Goal: Task Accomplishment & Management: Manage account settings

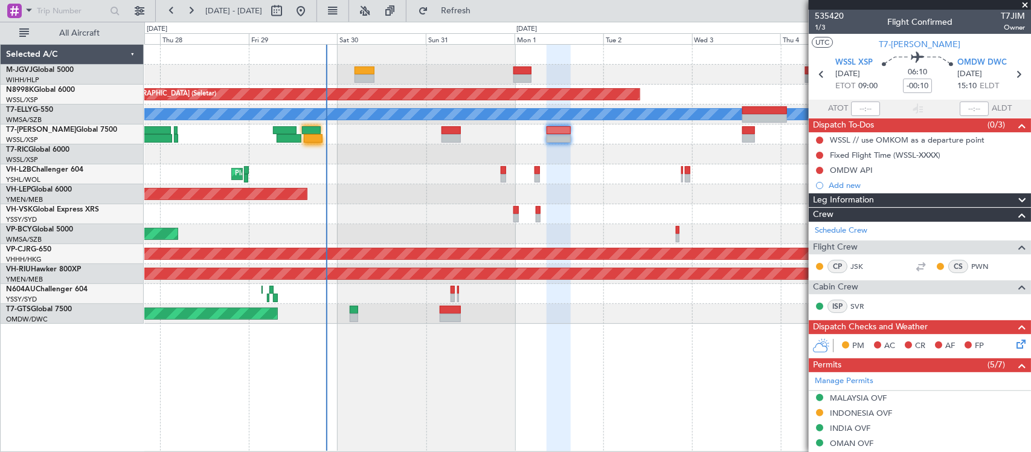
scroll to position [243, 0]
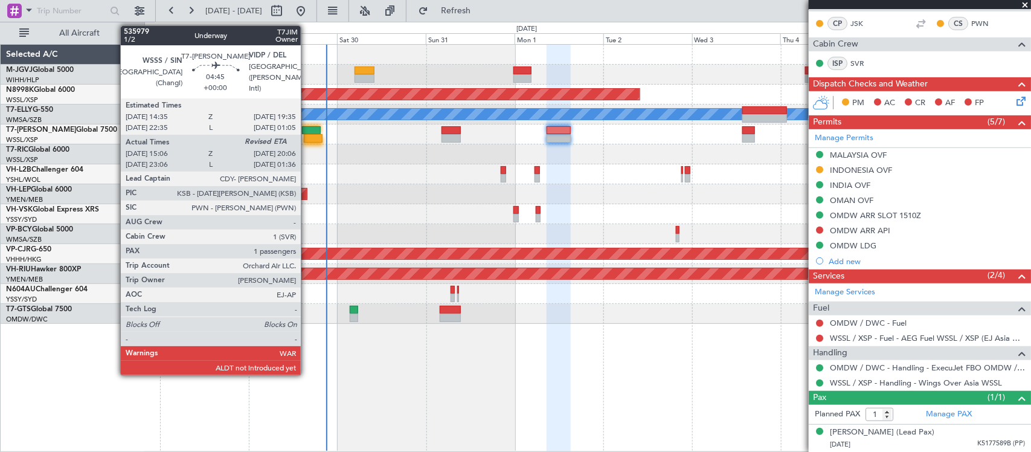
click at [307, 136] on div at bounding box center [313, 138] width 19 height 8
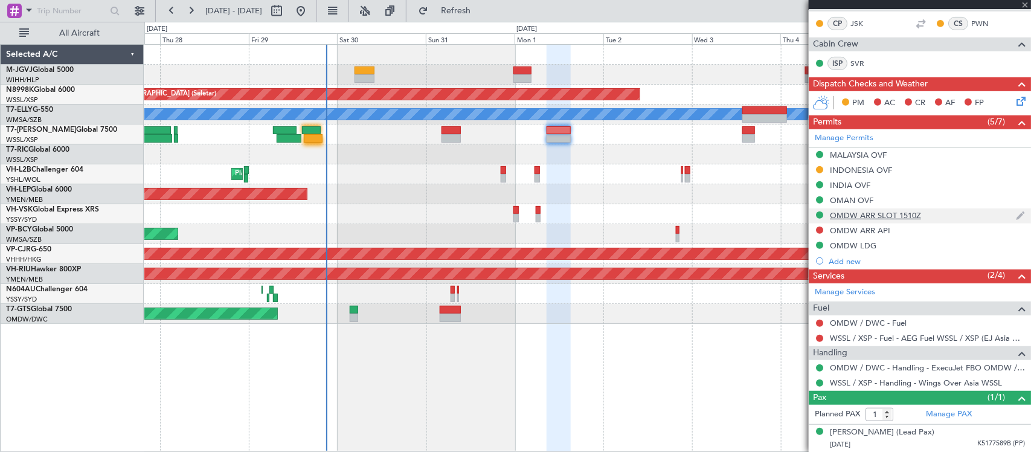
type input "15:16"
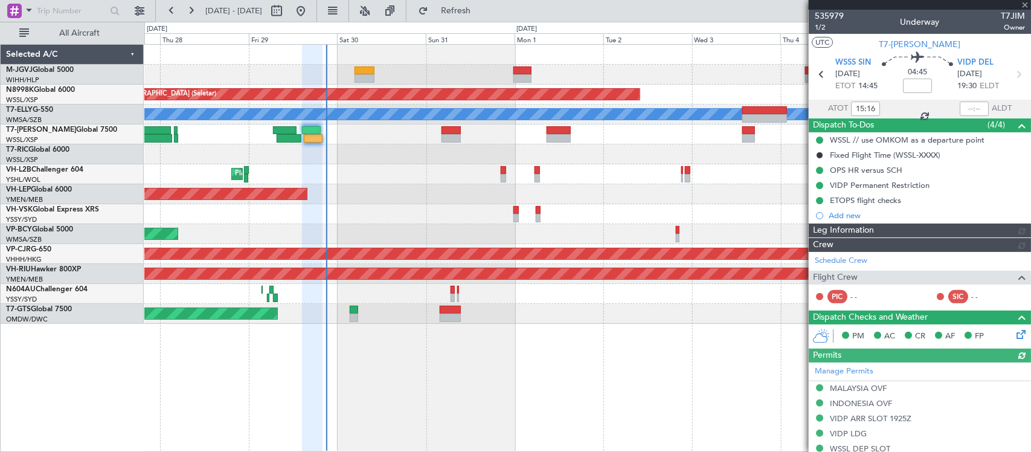
type input "[PERSON_NAME] (LEU)"
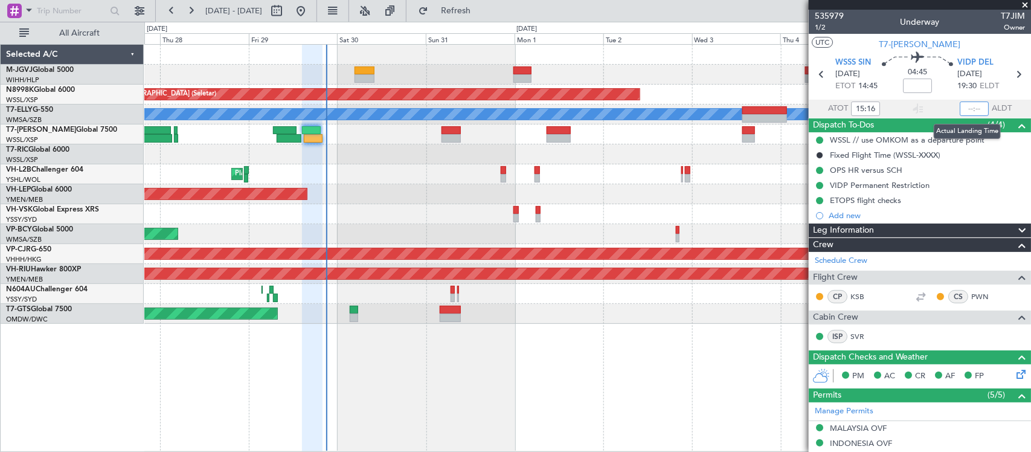
click at [967, 109] on input "text" at bounding box center [974, 108] width 29 height 14
type input "20:12"
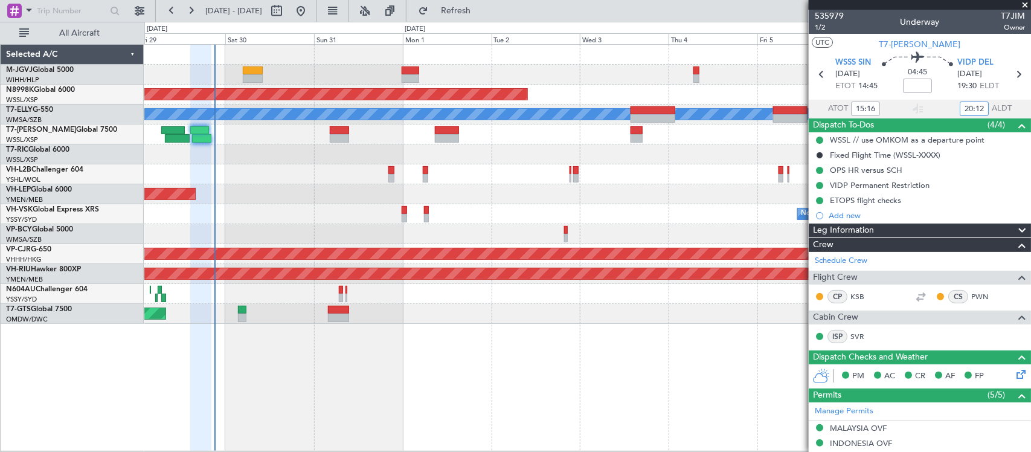
click at [466, 185] on div "Planned Maint [GEOGRAPHIC_DATA] (Seletar) Planned Maint [GEOGRAPHIC_DATA] (Sult…" at bounding box center [587, 184] width 886 height 279
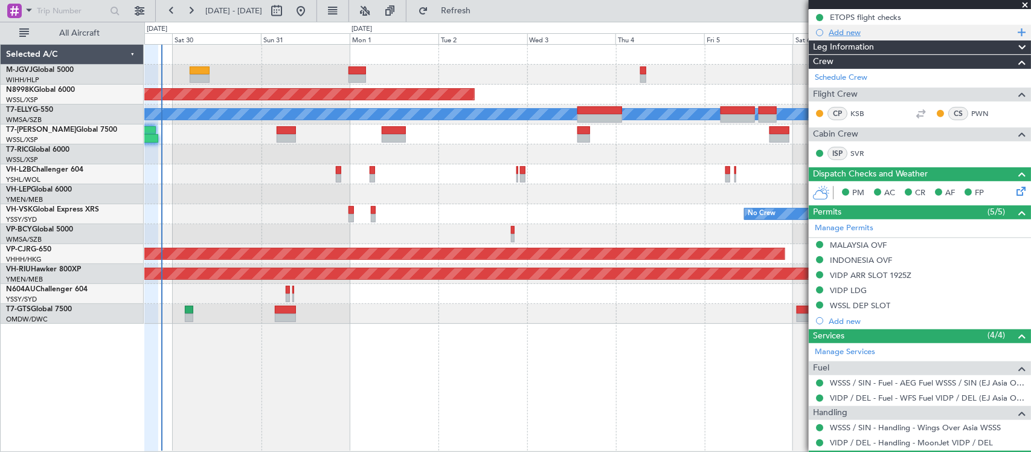
scroll to position [243, 0]
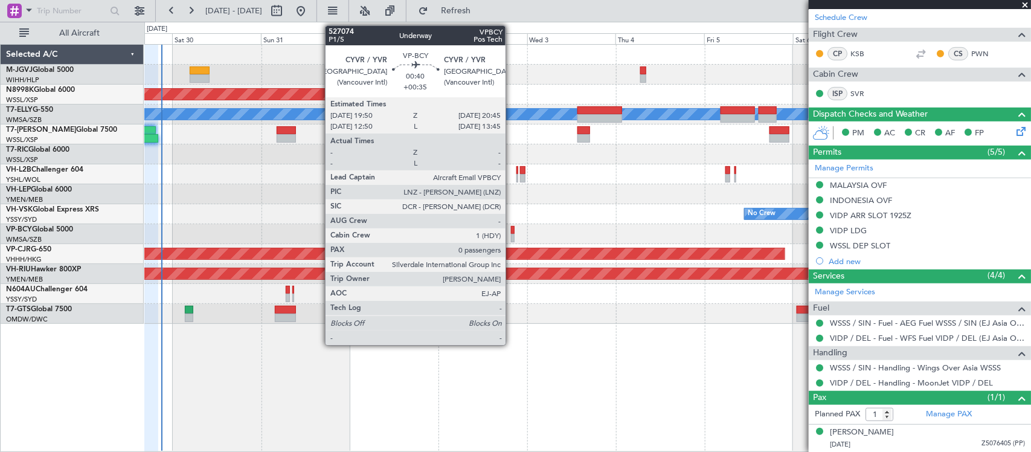
click at [512, 231] on div at bounding box center [513, 230] width 4 height 8
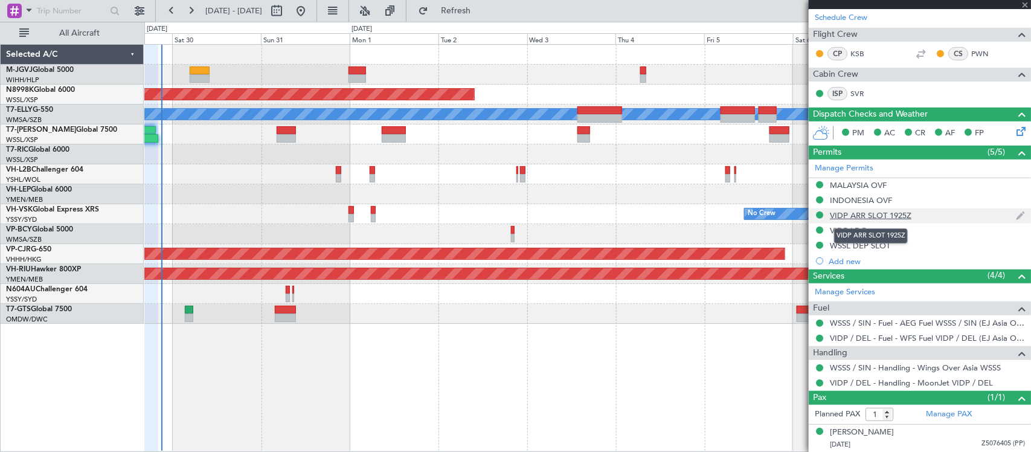
type input "+00:35"
type input "0"
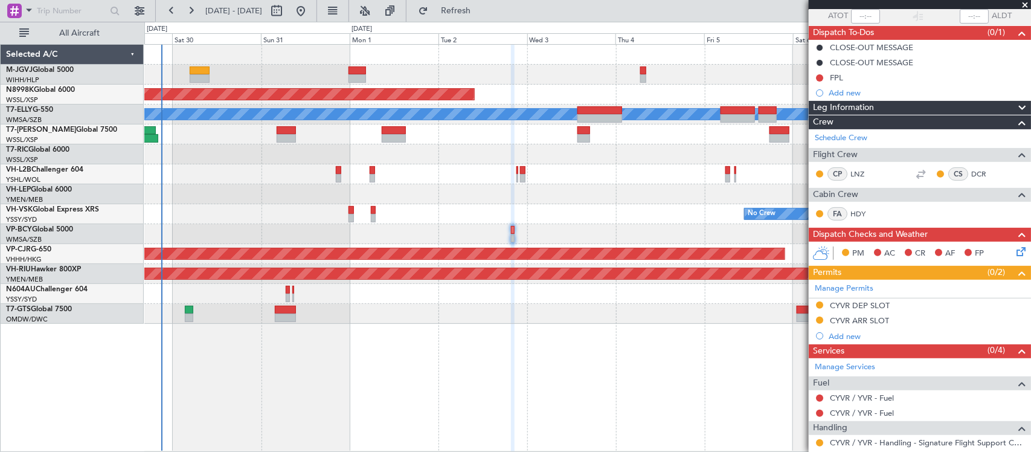
scroll to position [141, 0]
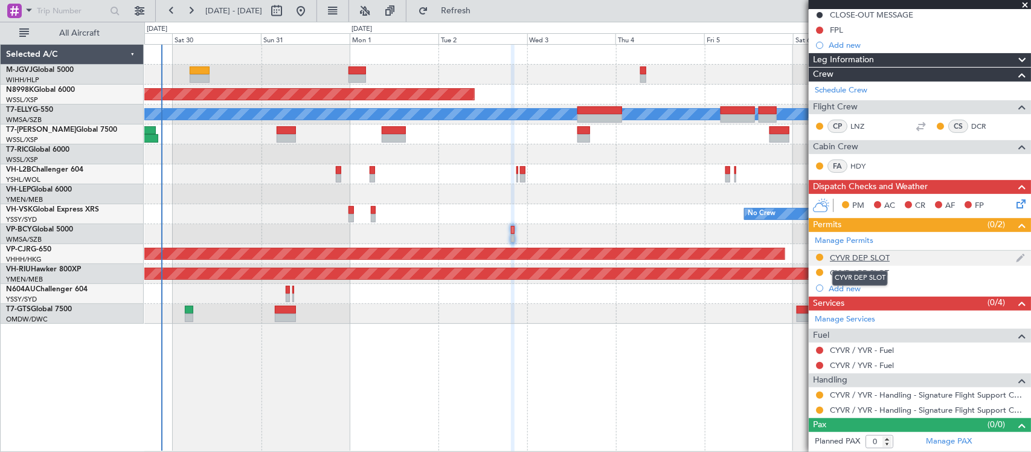
click at [857, 255] on div "CYVR DEP SLOT" at bounding box center [860, 258] width 60 height 10
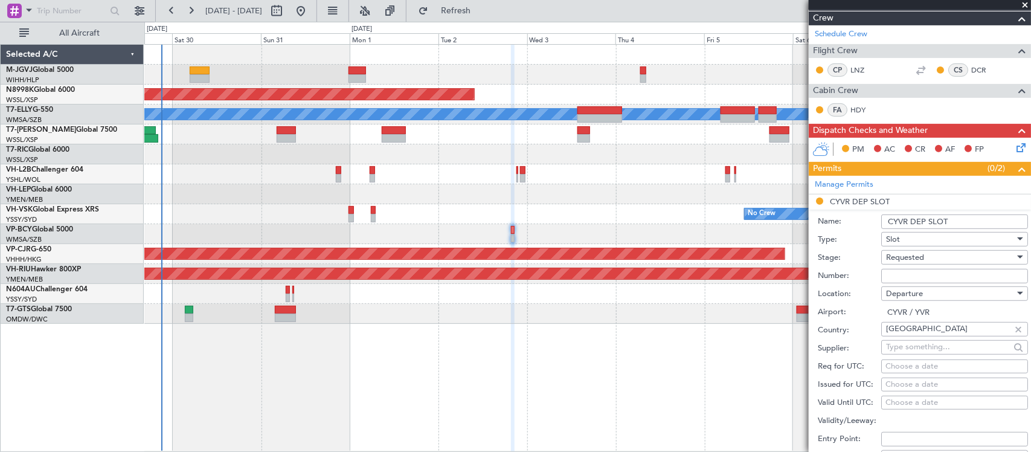
scroll to position [251, 0]
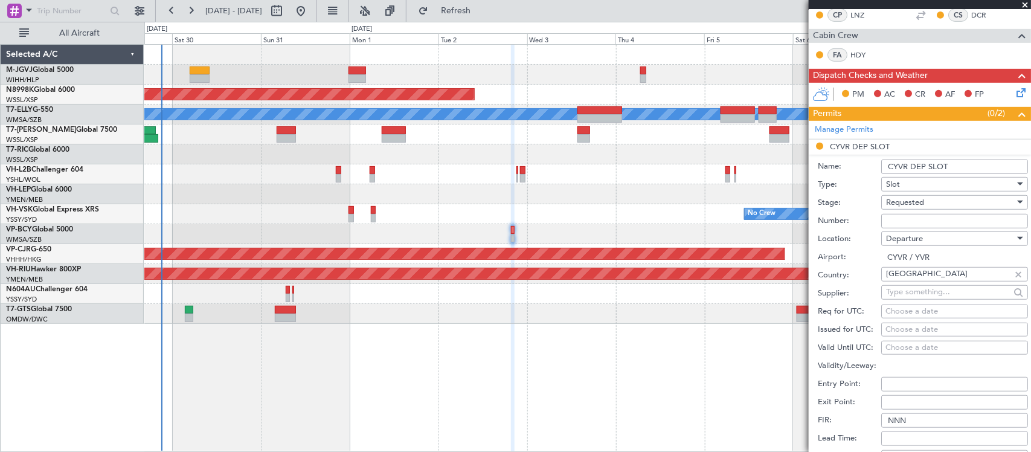
click at [920, 224] on input "Number:" at bounding box center [954, 221] width 147 height 14
paste input "CYVRDGN6329000"
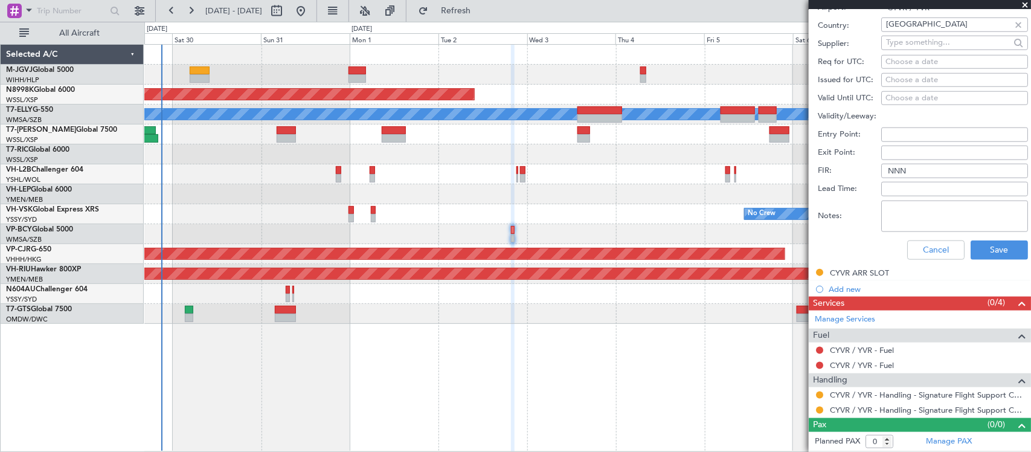
type input "CYVRDGN6329000"
click at [916, 101] on div "Choose a date" at bounding box center [955, 98] width 138 height 12
select select "8"
select select "2025"
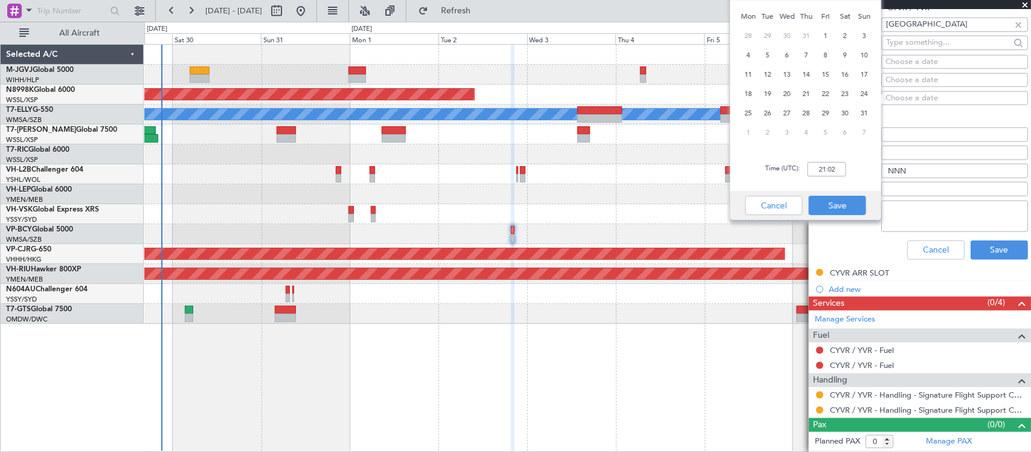
click at [925, 85] on div "Choose a date" at bounding box center [955, 80] width 138 height 12
select select "8"
select select "2025"
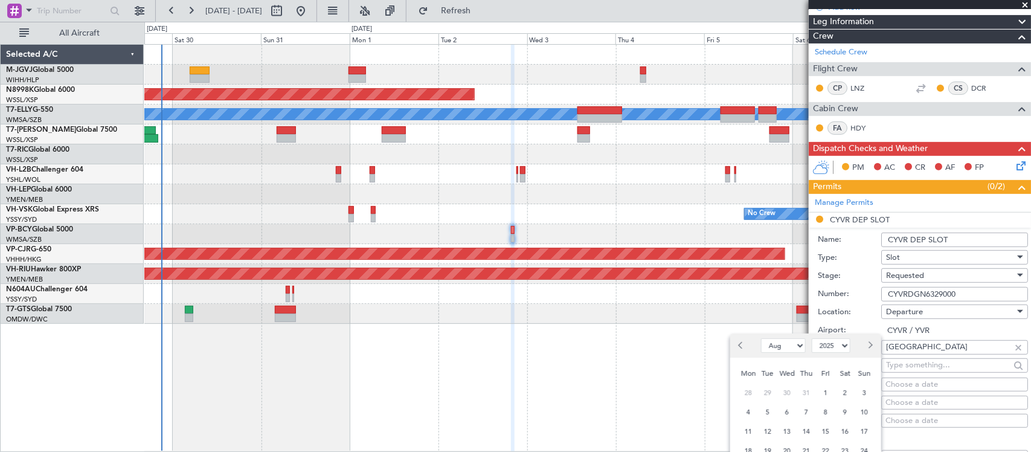
scroll to position [375, 0]
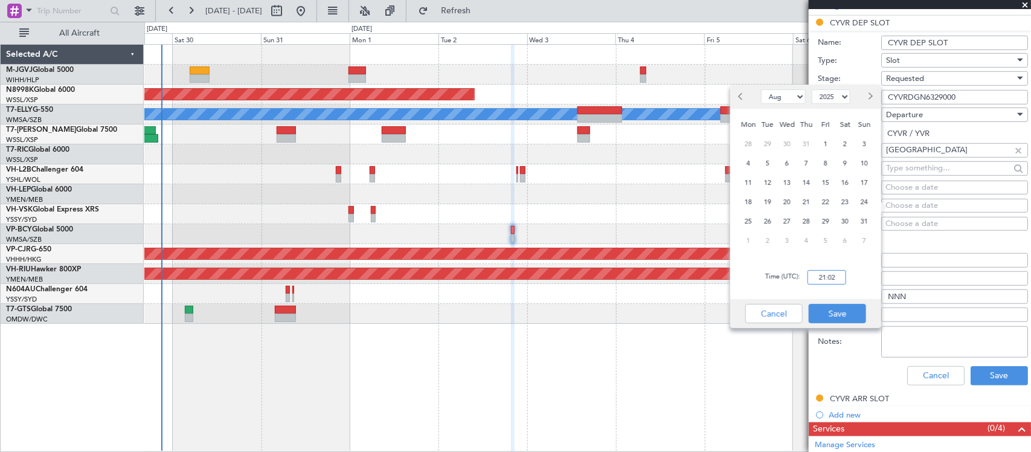
click at [840, 275] on input "21:02" at bounding box center [827, 277] width 39 height 14
click at [768, 242] on span "2" at bounding box center [768, 240] width 15 height 15
select select "9"
click at [840, 277] on input "00:00" at bounding box center [827, 277] width 39 height 14
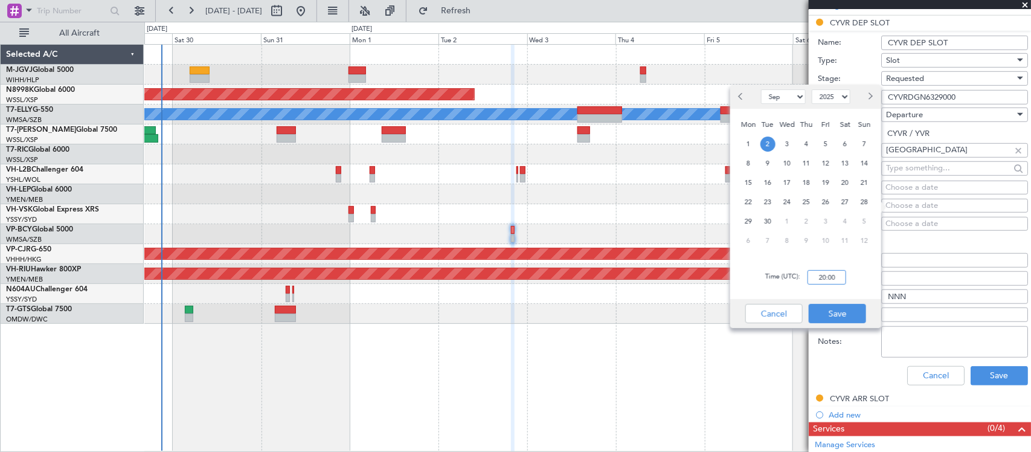
type input "20:00"
click at [837, 302] on div "Cancel Save" at bounding box center [805, 313] width 151 height 29
click at [837, 308] on button "Save" at bounding box center [837, 313] width 57 height 19
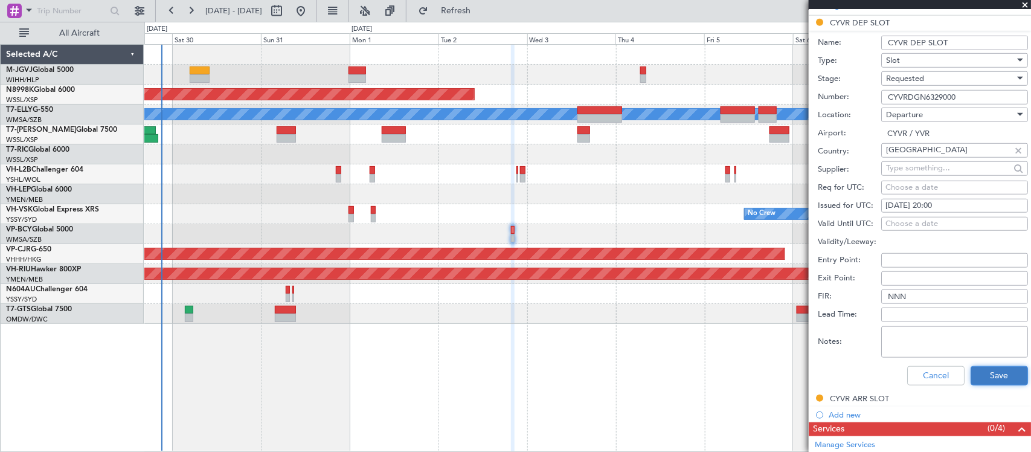
click at [977, 376] on button "Save" at bounding box center [999, 375] width 57 height 19
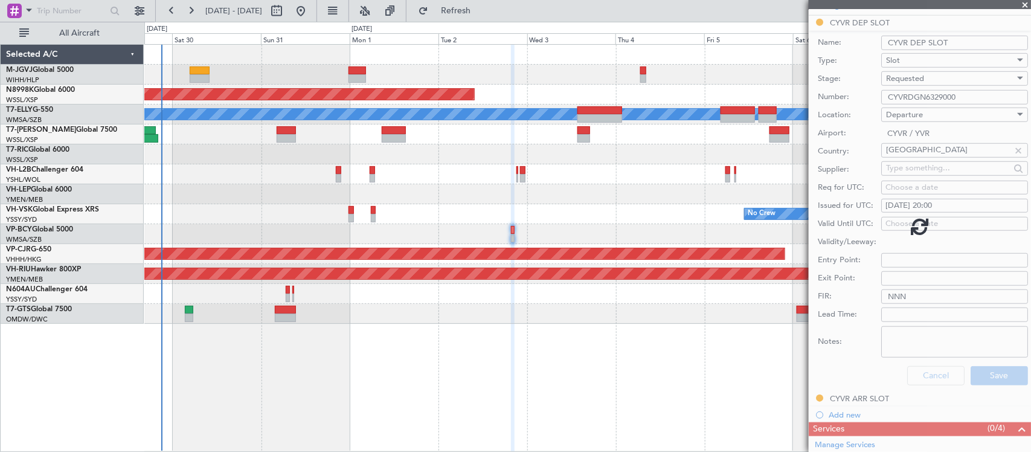
scroll to position [141, 0]
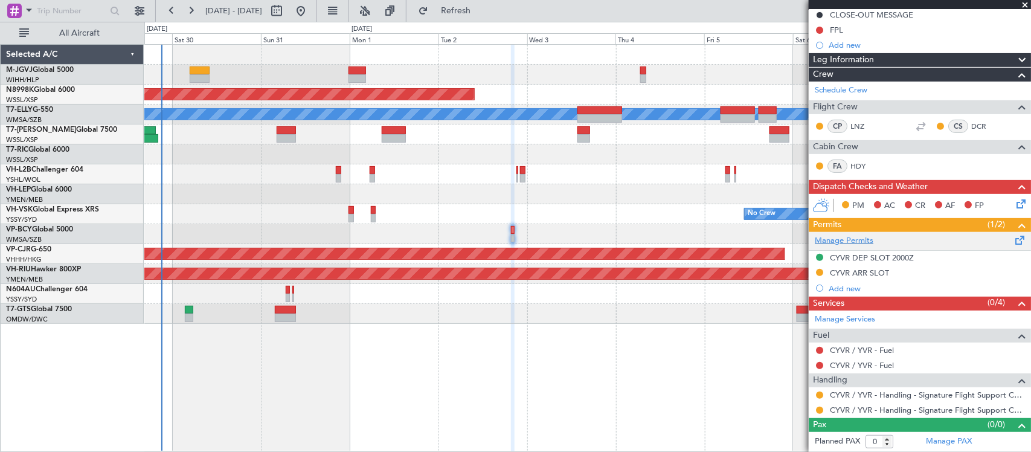
click at [853, 235] on link "Manage Permits" at bounding box center [844, 241] width 59 height 12
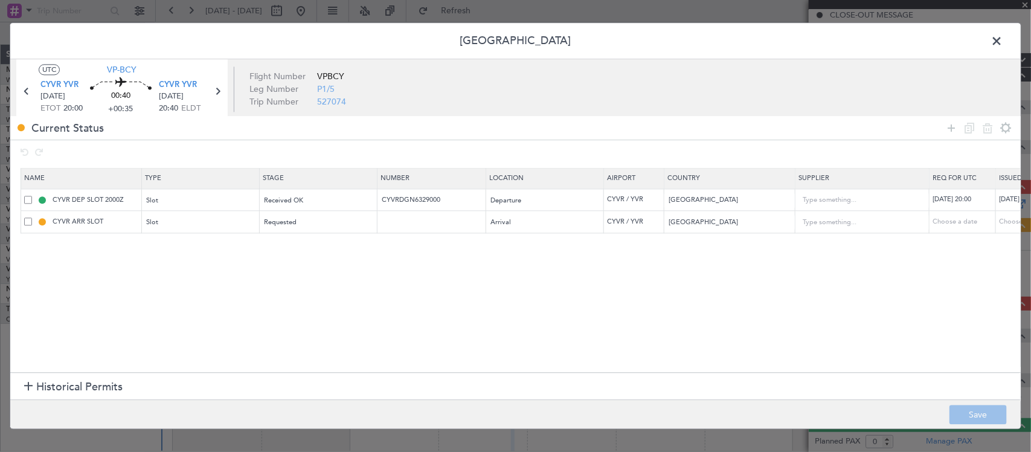
click at [428, 193] on td "CYVRDGN6329000" at bounding box center [432, 200] width 109 height 22
click at [427, 198] on input "CYVRDGN6329000" at bounding box center [433, 200] width 105 height 10
paste input "DEPARTURE"
type input "DEPARTURE"
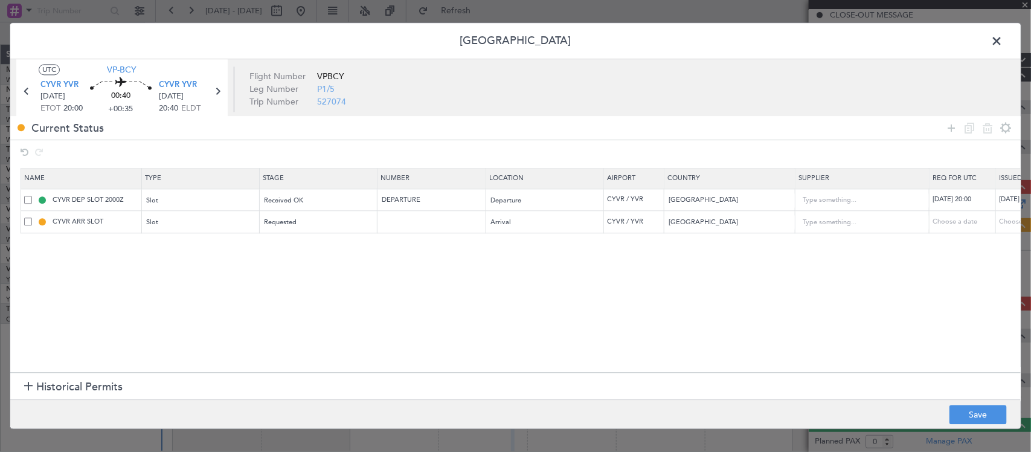
click at [1014, 204] on div "[DATE] 20:00" at bounding box center [1030, 200] width 63 height 10
select select "9"
select select "2025"
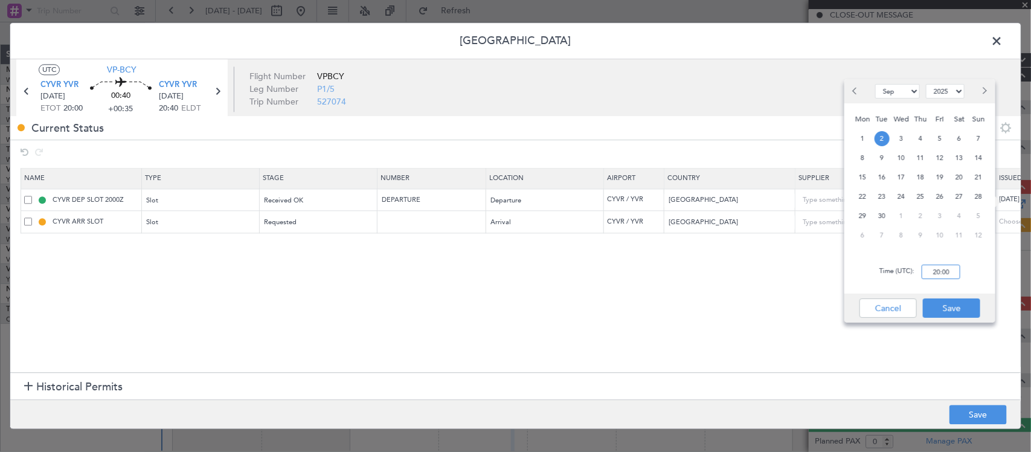
click at [950, 273] on input "20:00" at bounding box center [941, 272] width 39 height 14
click at [952, 311] on button "Save" at bounding box center [951, 307] width 57 height 19
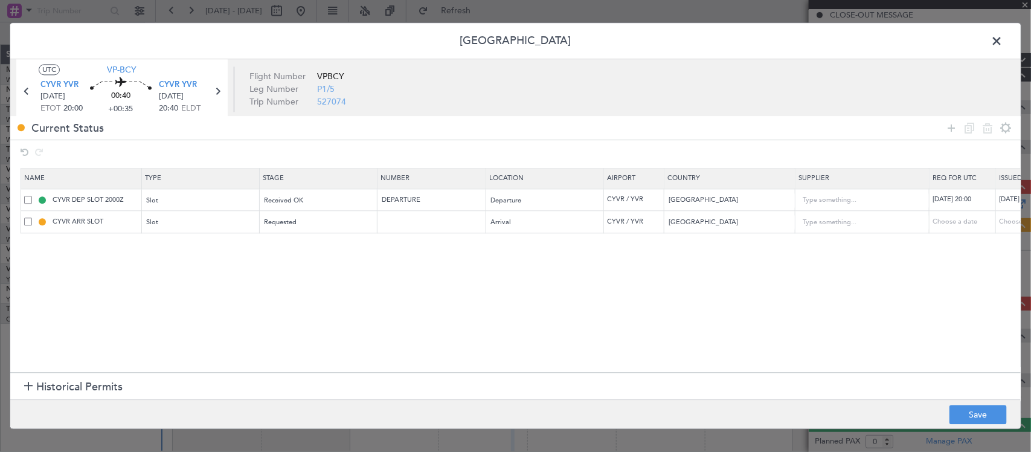
click at [409, 231] on td at bounding box center [432, 222] width 109 height 22
click at [411, 219] on input "text" at bounding box center [433, 222] width 105 height 10
paste input "CYVRDGN6329000"
type input "CYVRDGN6329000"
click at [430, 204] on input "DEPARTURE" at bounding box center [433, 200] width 105 height 10
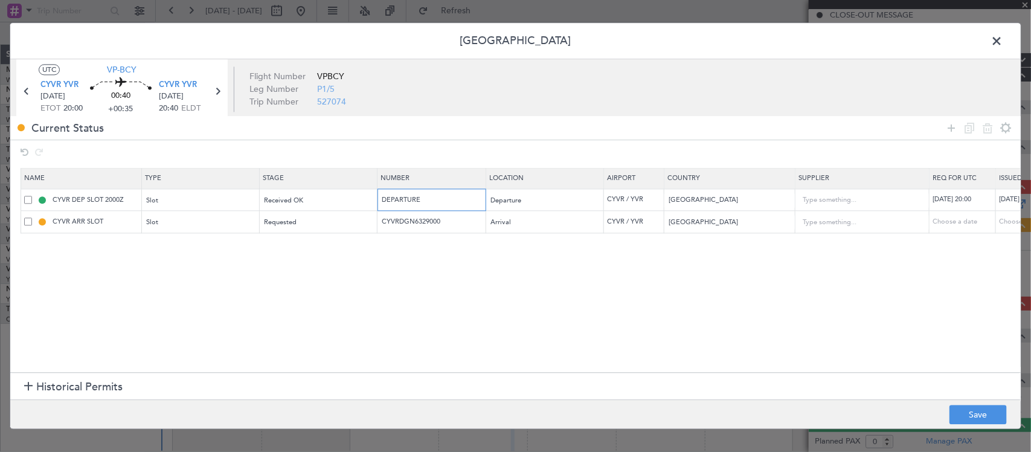
click at [469, 203] on input "DEPARTURE" at bounding box center [433, 200] width 105 height 10
paste input "YVRAGN6330000"
type input "YVRAGN6330000"
click at [1012, 224] on div "Choose a date" at bounding box center [1030, 222] width 63 height 10
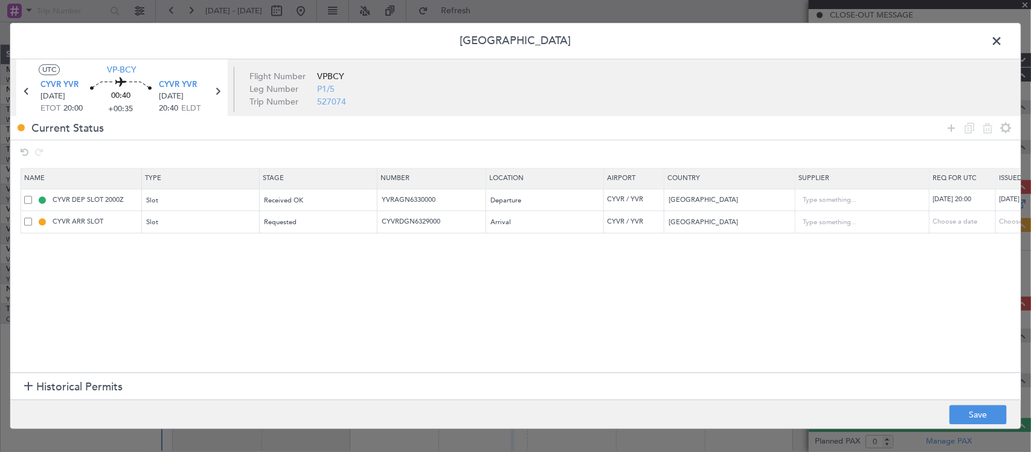
select select "8"
select select "2025"
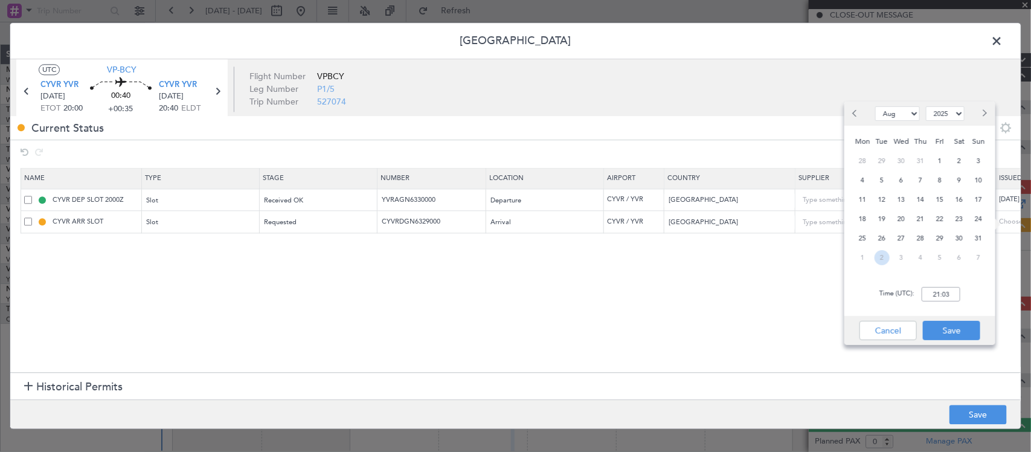
click at [879, 262] on span "2" at bounding box center [882, 257] width 15 height 15
select select "9"
click at [941, 302] on div "Time (UTC): 00:00" at bounding box center [920, 293] width 151 height 43
click at [952, 294] on input "00:00" at bounding box center [941, 294] width 39 height 14
type input "20:40"
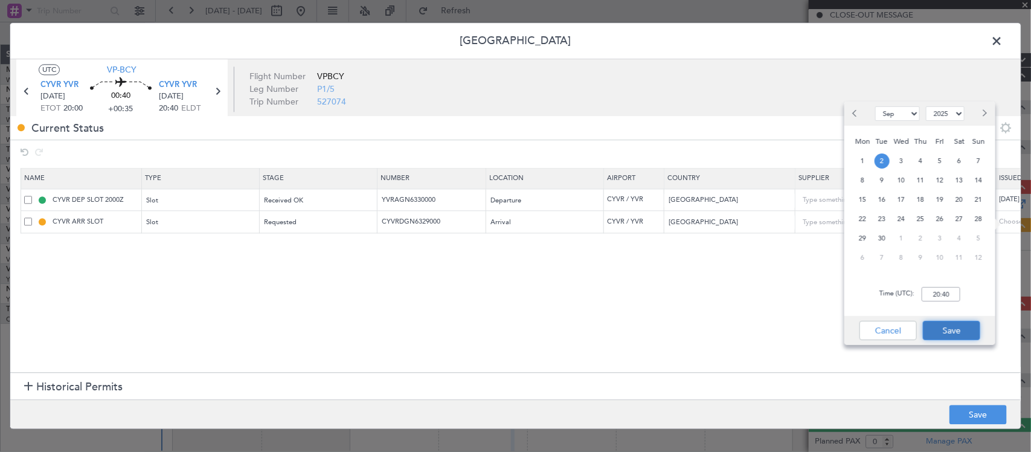
click at [953, 335] on button "Save" at bounding box center [951, 330] width 57 height 19
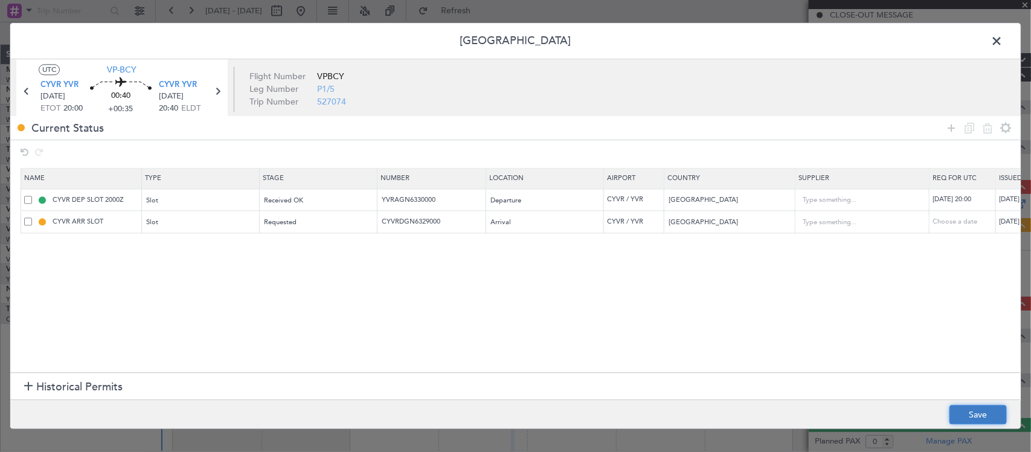
click at [973, 414] on button "Save" at bounding box center [978, 414] width 57 height 19
type input "YVRAGN6330000"
type input "CYVR ARR SLOT 2040Z"
type input "CYVRDGN6329000"
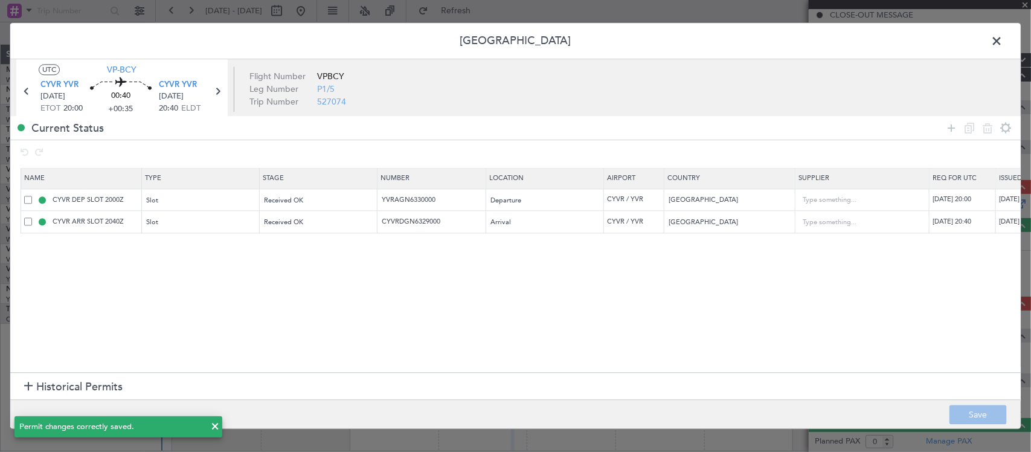
click at [1003, 40] on span at bounding box center [1003, 44] width 0 height 24
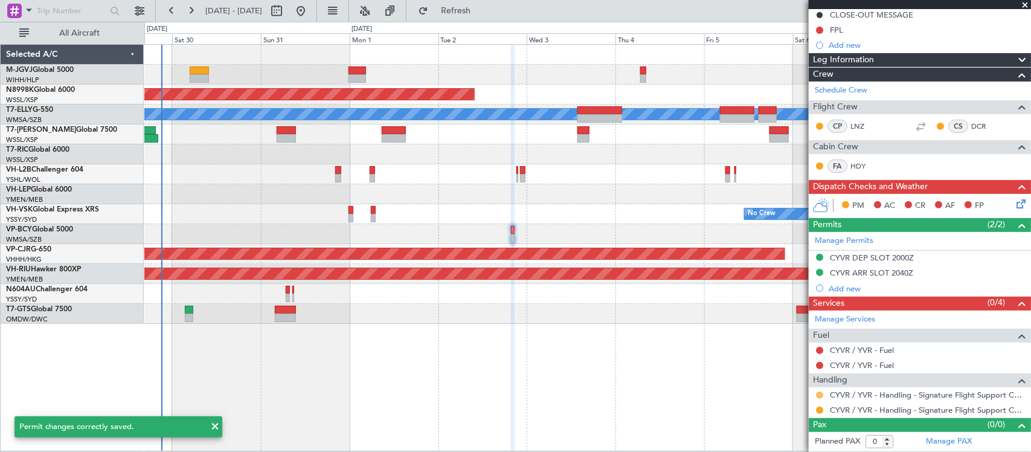
click at [820, 393] on button at bounding box center [819, 394] width 7 height 7
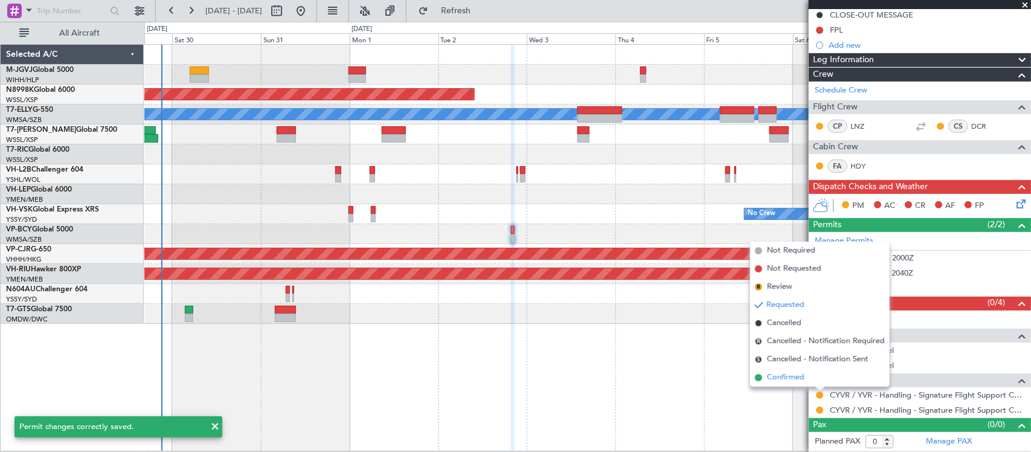
click at [820, 382] on li "Confirmed" at bounding box center [820, 377] width 140 height 18
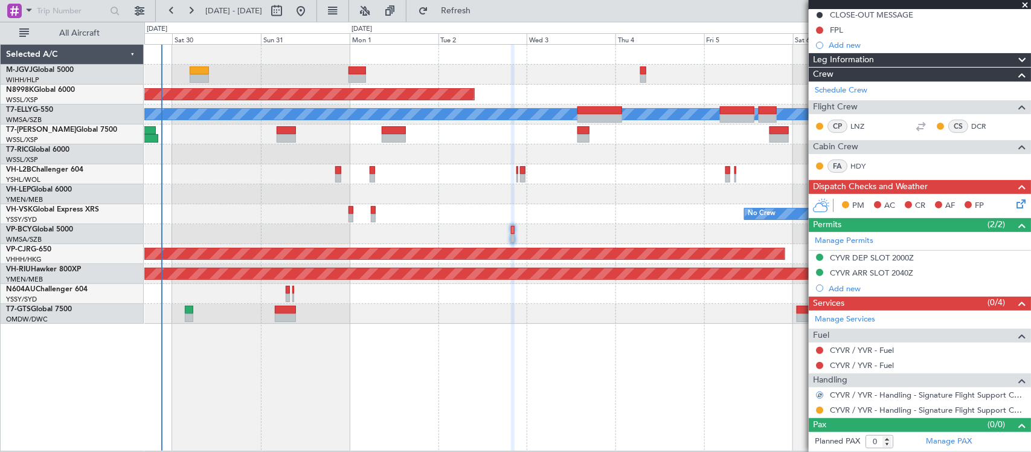
click at [819, 414] on div at bounding box center [820, 410] width 10 height 10
click at [820, 411] on button at bounding box center [819, 410] width 7 height 7
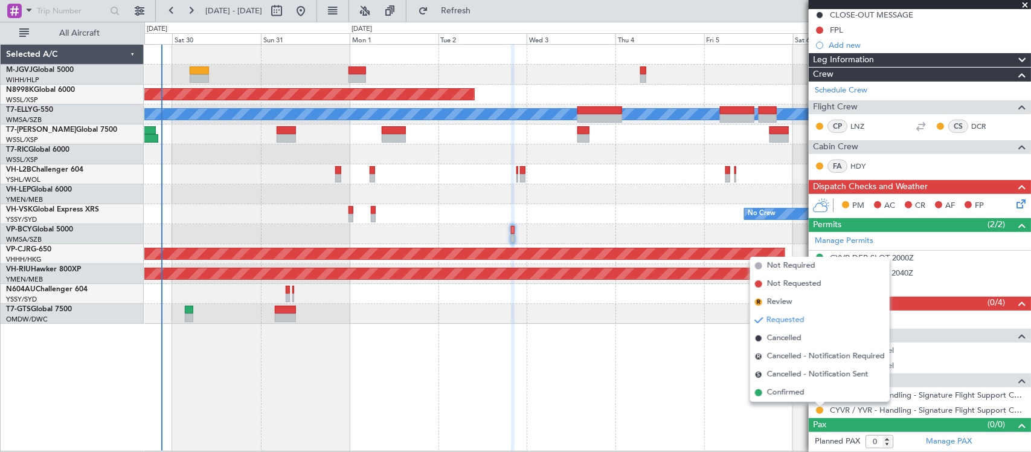
click at [822, 401] on li "Confirmed" at bounding box center [820, 393] width 140 height 18
